Goal: Transaction & Acquisition: Book appointment/travel/reservation

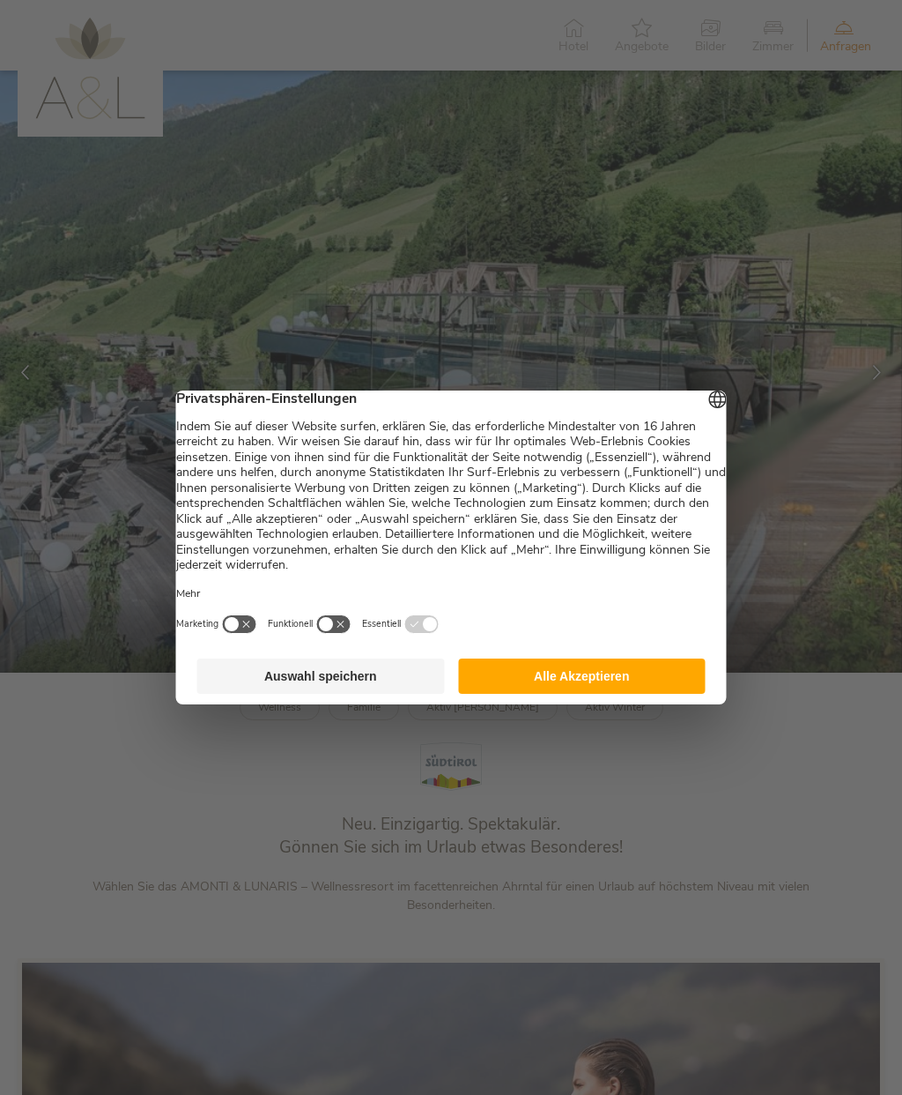
click at [631, 693] on button "Alle Akzeptieren" at bounding box center [582, 675] width 248 height 35
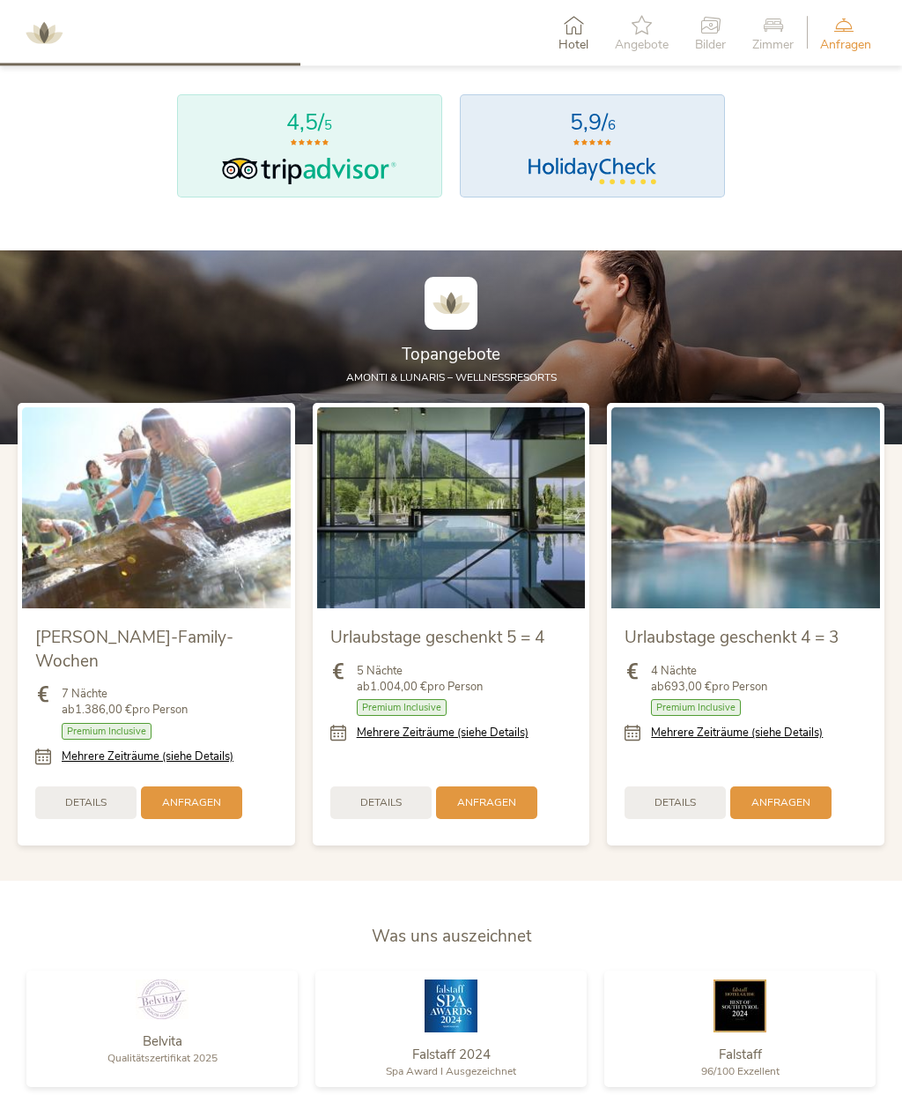
scroll to position [1588, 0]
click at [501, 740] on link "Mehrere Zeiträume (siehe Details)" at bounding box center [443, 732] width 172 height 16
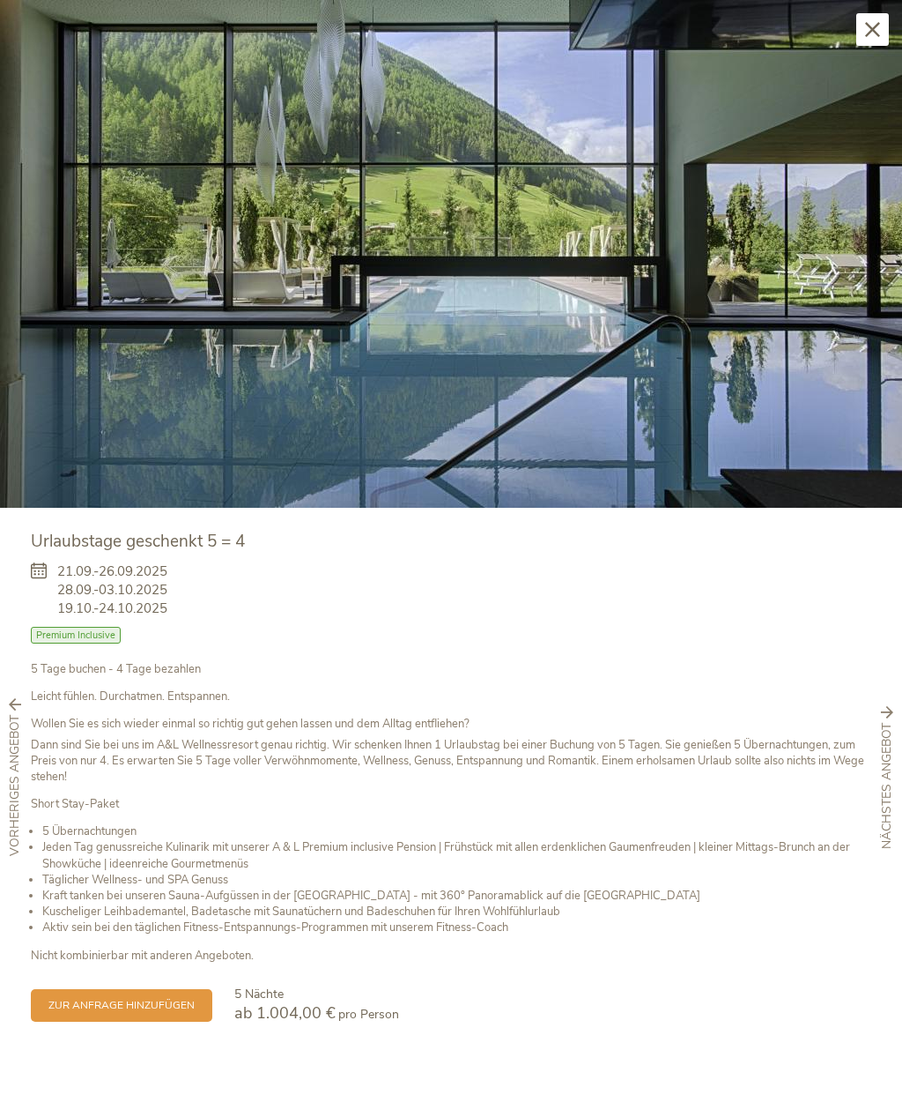
scroll to position [2231, 0]
click at [893, 757] on span "nächstes Angebot" at bounding box center [888, 786] width 18 height 126
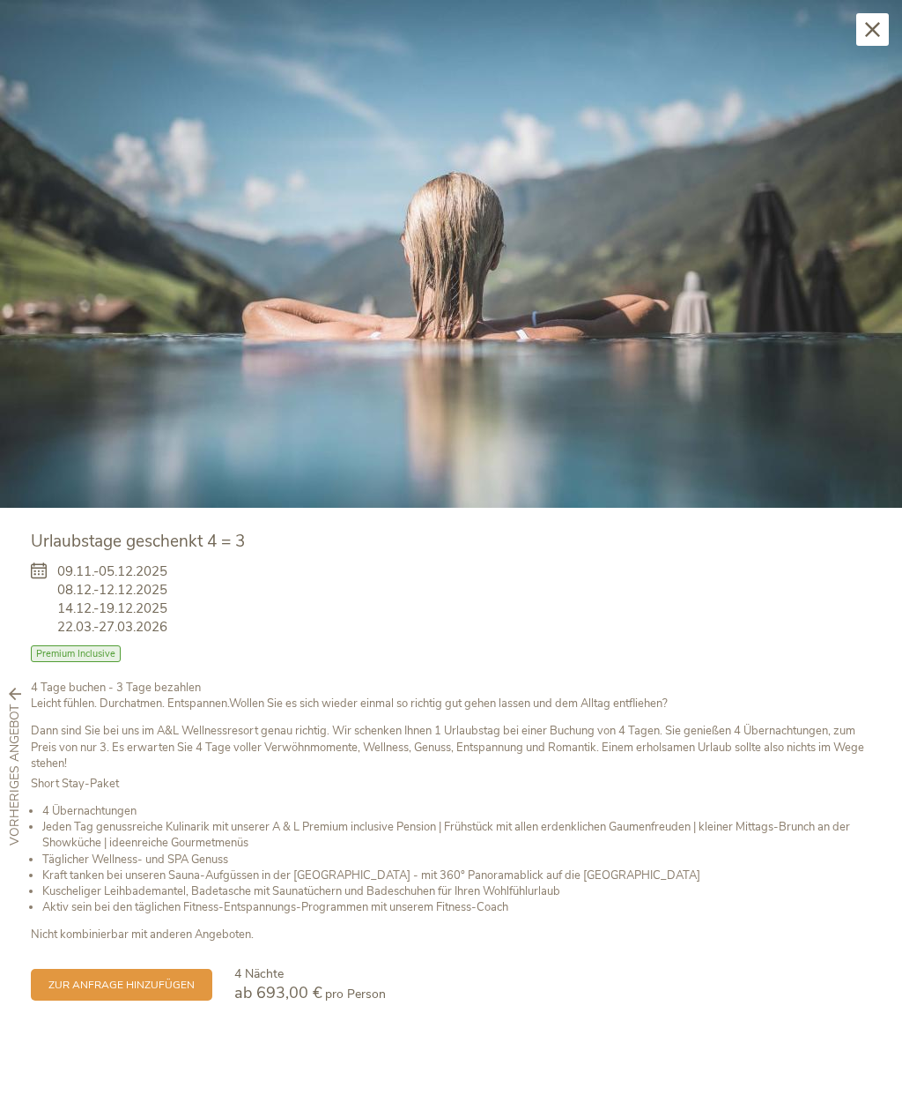
click at [19, 788] on span "vorheriges Angebot" at bounding box center [15, 775] width 18 height 141
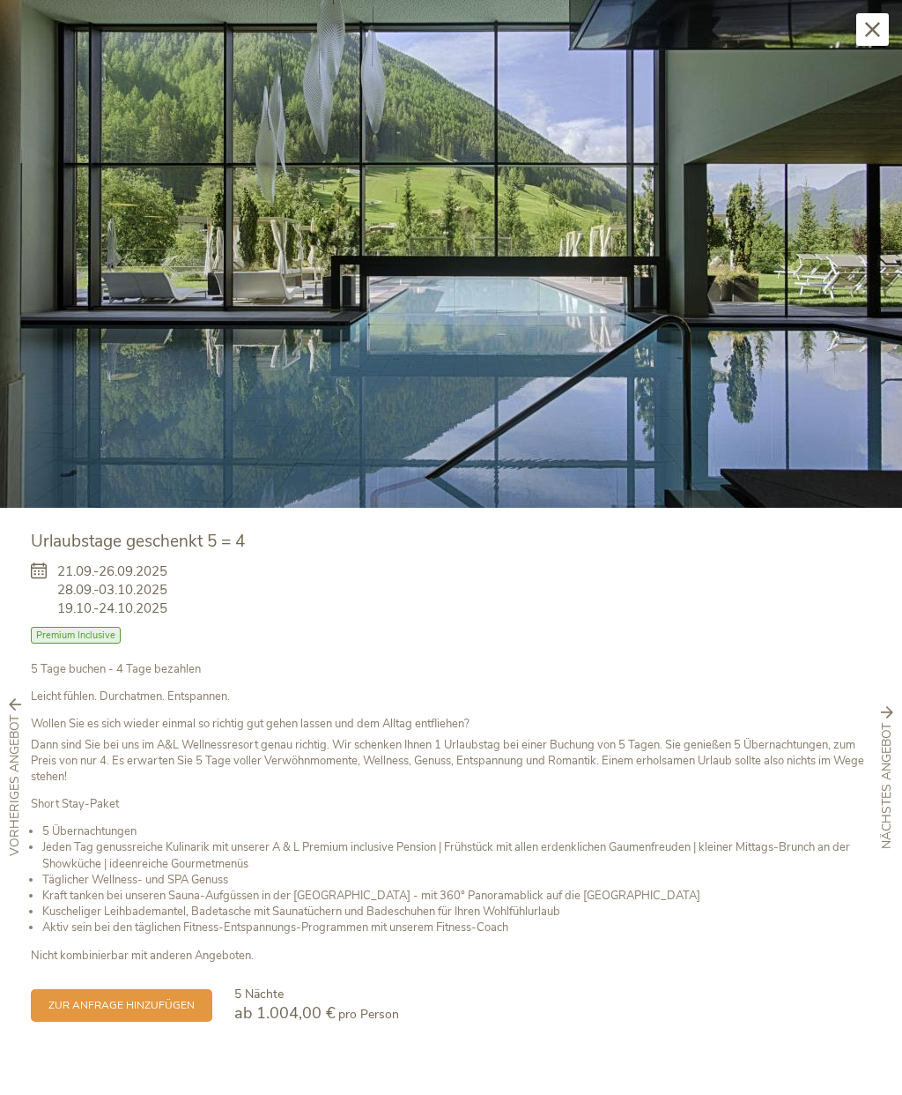
click at [19, 777] on span "vorheriges Angebot" at bounding box center [15, 785] width 18 height 141
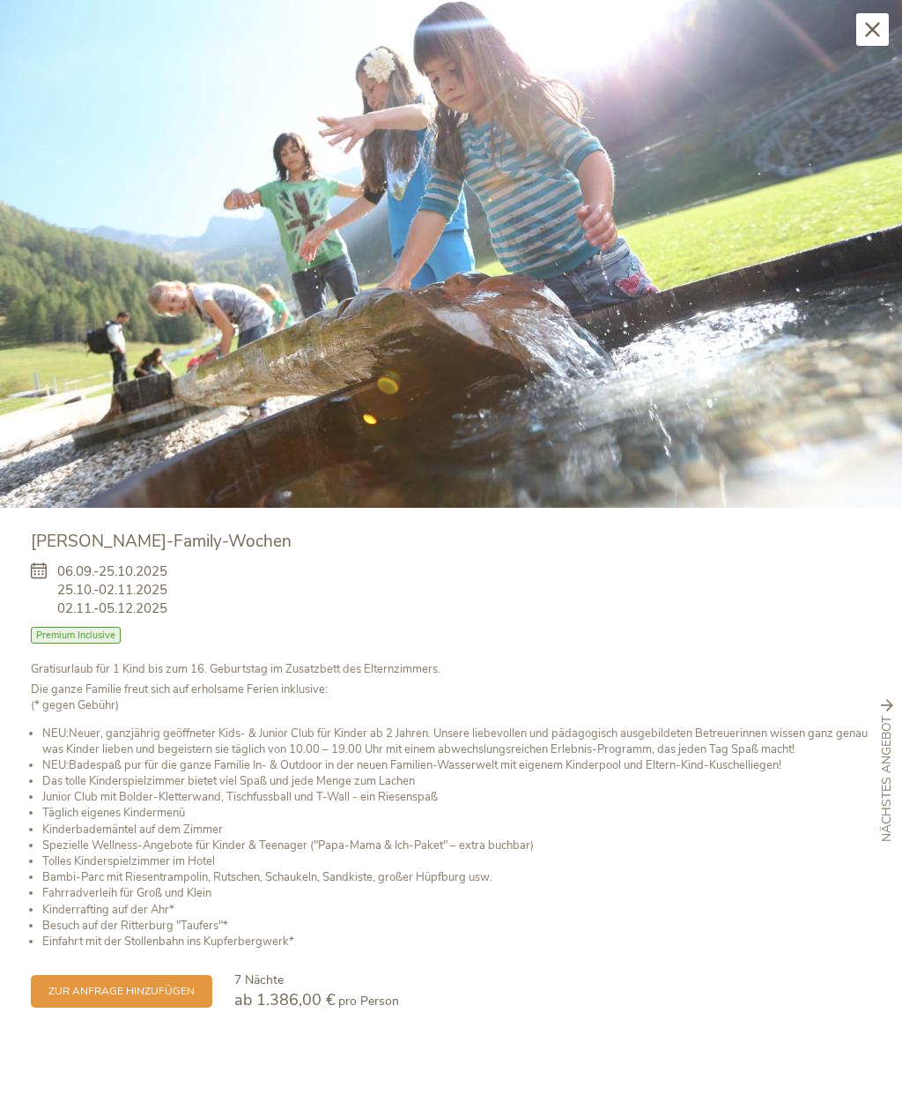
click at [893, 744] on span "nächstes Angebot" at bounding box center [888, 779] width 18 height 126
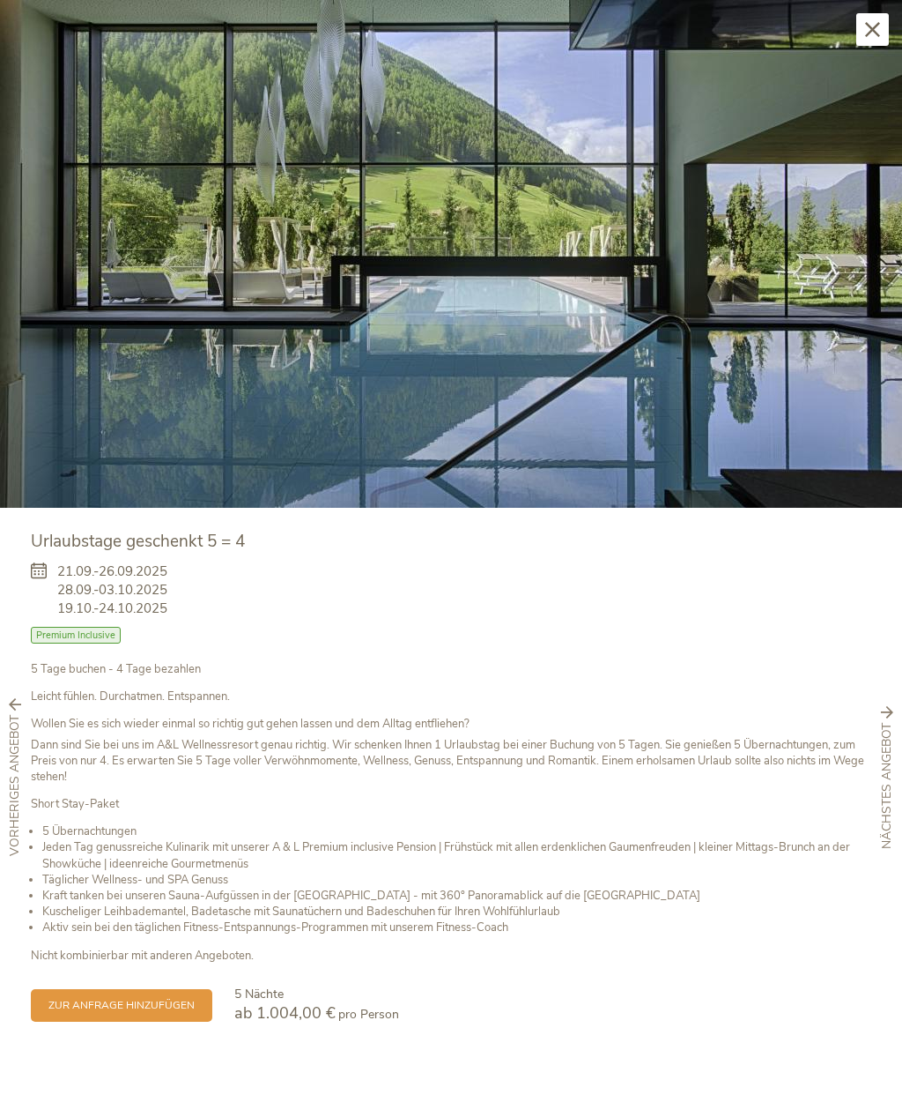
scroll to position [2301, 0]
click at [531, 1056] on div "Schließen Urlaubstage geschenkt 5 = 4 21.09.-26.09.2025 28.09.-03.10.2025 Halbp…" at bounding box center [451, 547] width 902 height 1095
